Goal: Task Accomplishment & Management: Manage account settings

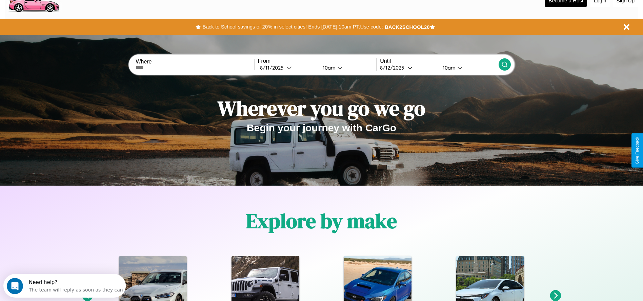
scroll to position [141, 0]
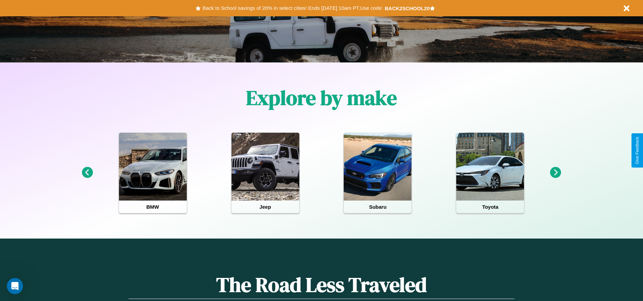
click at [87, 173] on icon at bounding box center [87, 172] width 11 height 11
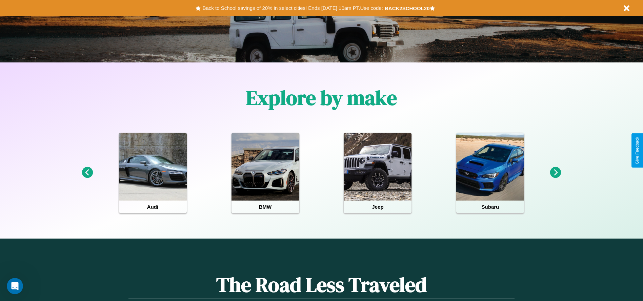
click at [556, 173] on icon at bounding box center [555, 172] width 11 height 11
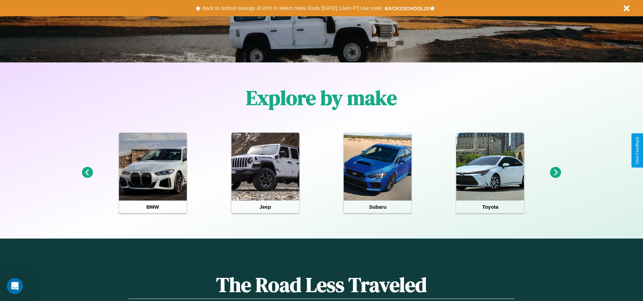
click at [556, 173] on icon at bounding box center [555, 172] width 11 height 11
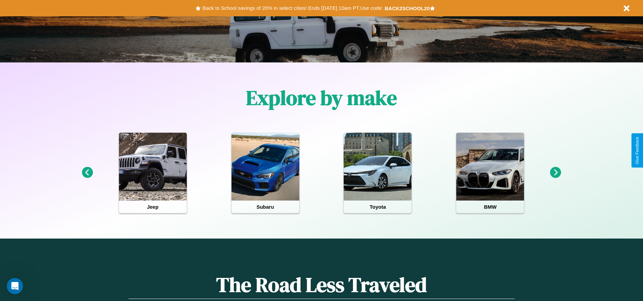
click at [556, 173] on icon at bounding box center [555, 172] width 11 height 11
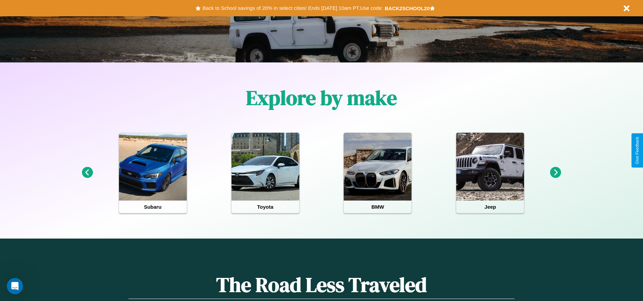
click at [556, 173] on icon at bounding box center [555, 172] width 11 height 11
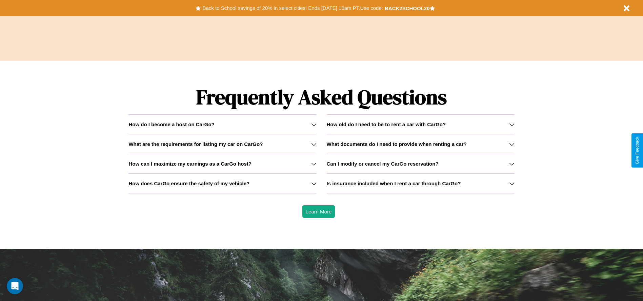
scroll to position [973, 0]
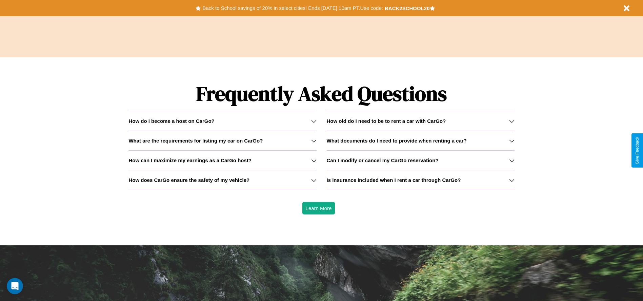
click at [512, 121] on icon at bounding box center [511, 120] width 5 height 5
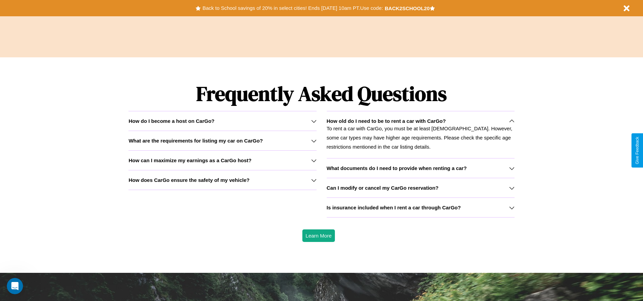
click at [222, 180] on h3 "How does CarGo ensure the safety of my vehicle?" at bounding box center [188, 180] width 121 height 6
click at [512, 187] on icon at bounding box center [511, 187] width 5 height 5
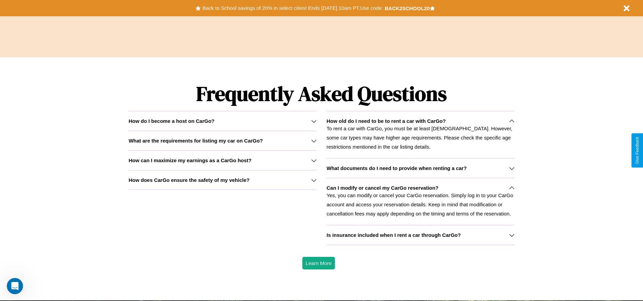
click at [222, 180] on h3 "How does CarGo ensure the safety of my vehicle?" at bounding box center [188, 180] width 121 height 6
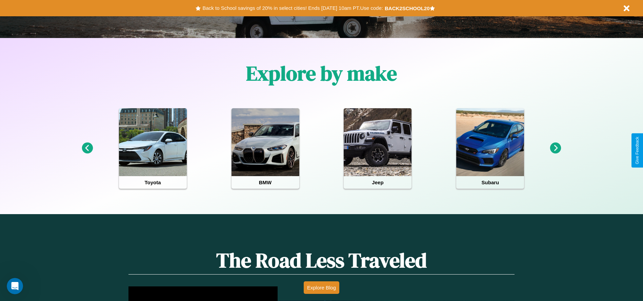
scroll to position [0, 0]
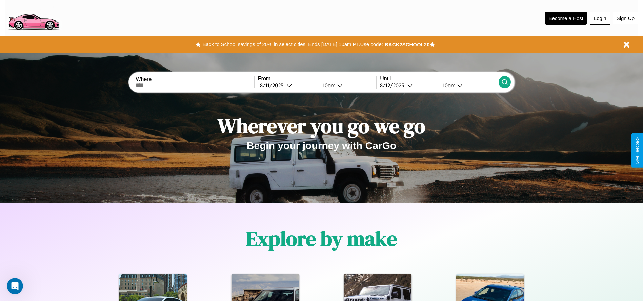
click at [600, 18] on button "Login" at bounding box center [600, 18] width 19 height 13
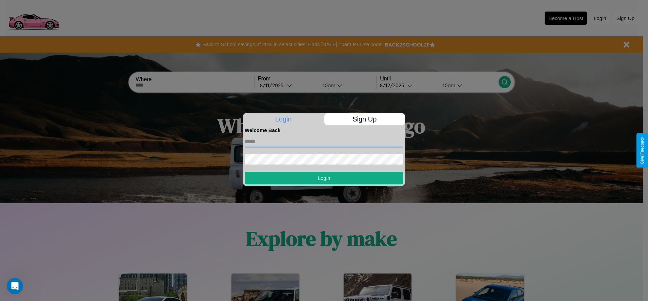
click at [324, 141] on input "text" at bounding box center [324, 141] width 159 height 11
type input "**********"
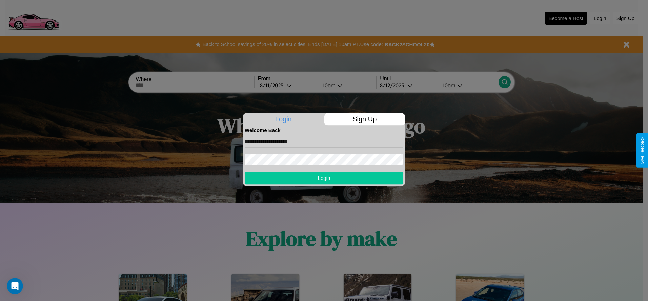
click at [324, 178] on button "Login" at bounding box center [324, 178] width 159 height 13
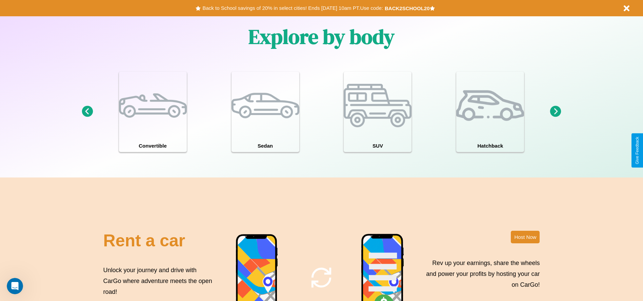
scroll to position [739, 0]
